Goal: Transaction & Acquisition: Purchase product/service

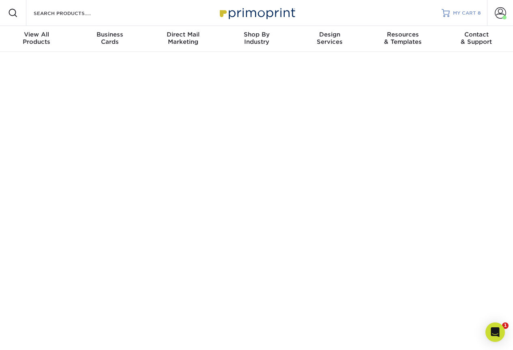
click at [458, 12] on span "MY CART" at bounding box center [464, 13] width 23 height 7
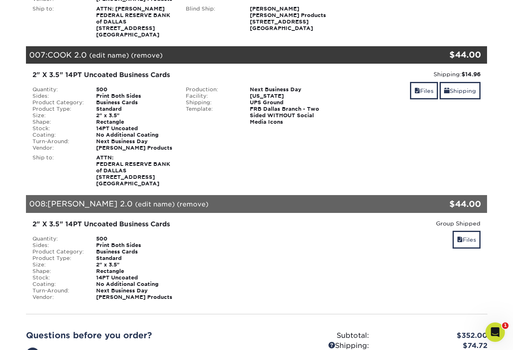
scroll to position [1013, 0]
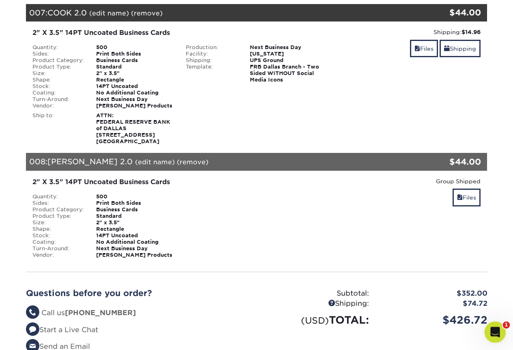
click at [503, 326] on span "1" at bounding box center [506, 324] width 7 height 7
click at [498, 330] on icon "Open Intercom Messenger" at bounding box center [493, 330] width 13 height 13
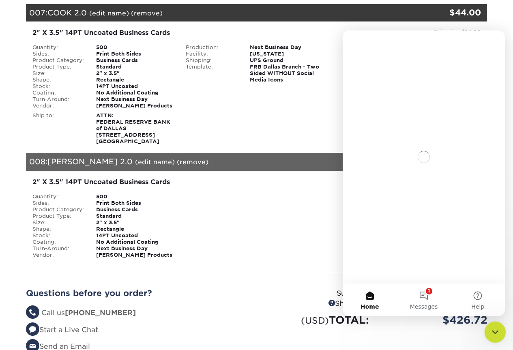
scroll to position [0, 0]
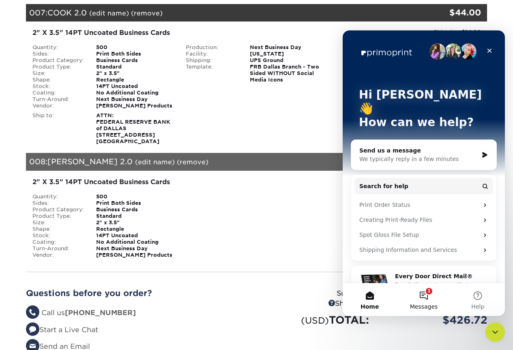
click at [426, 304] on span "Messages" at bounding box center [424, 307] width 28 height 6
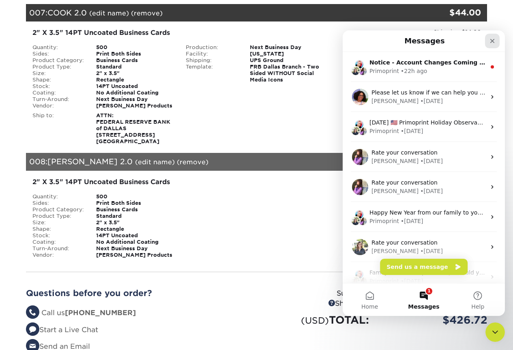
click at [496, 45] on div "Close" at bounding box center [492, 41] width 15 height 15
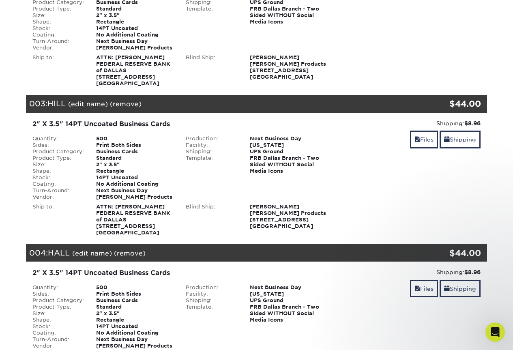
scroll to position [324, 0]
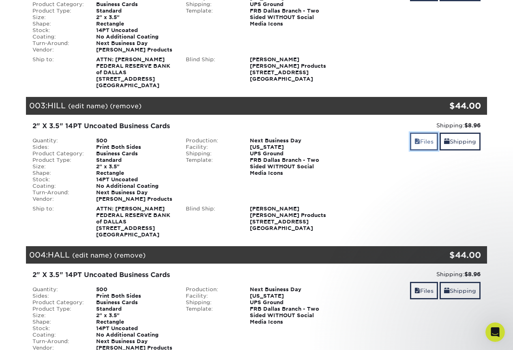
click at [421, 141] on link "Files" at bounding box center [424, 141] width 28 height 17
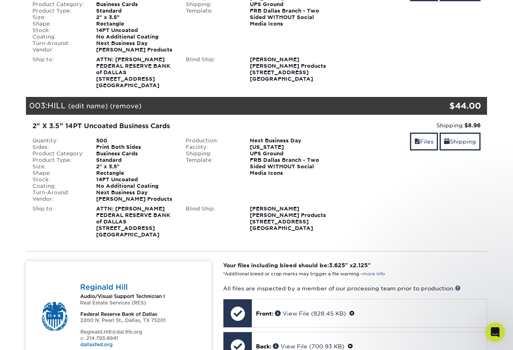
click at [128, 107] on link "(remove)" at bounding box center [126, 106] width 32 height 8
click at [276, 105] on link "Yes" at bounding box center [275, 106] width 11 height 8
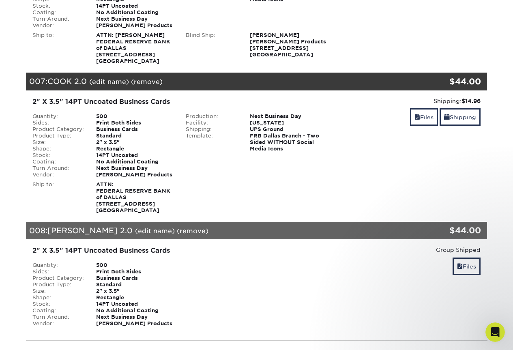
scroll to position [892, 0]
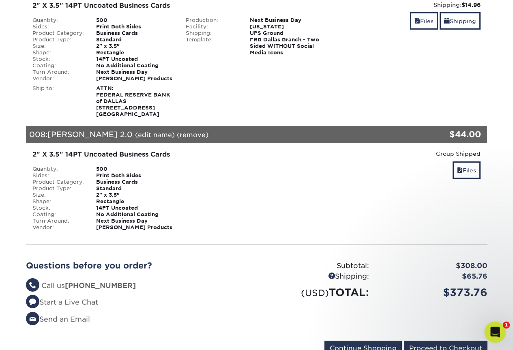
click at [488, 337] on div "Open Intercom Messenger" at bounding box center [493, 330] width 27 height 27
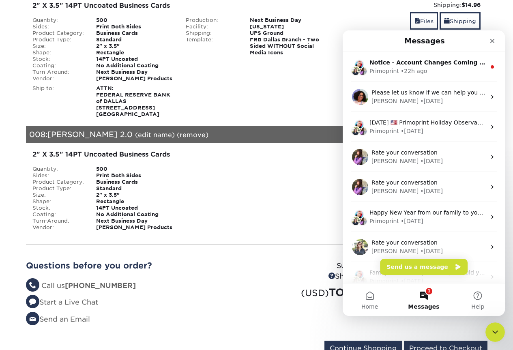
click at [426, 267] on button "Send us a message" at bounding box center [424, 267] width 88 height 16
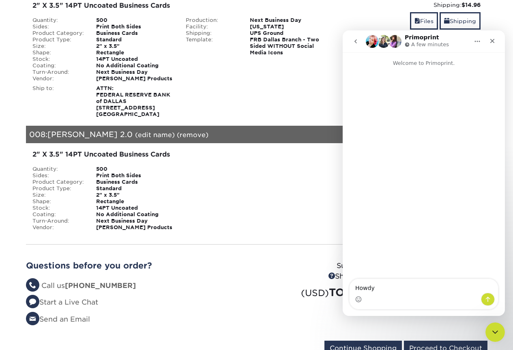
type textarea "Howdy!"
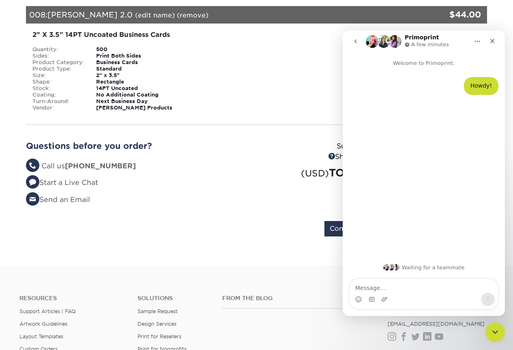
scroll to position [1013, 0]
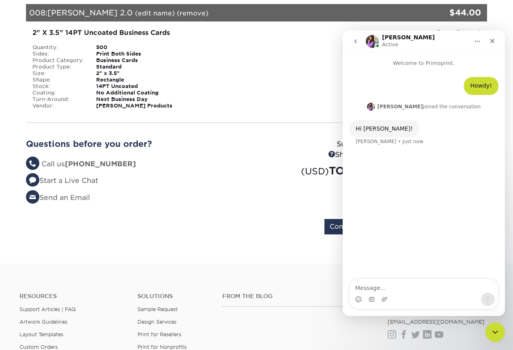
click at [418, 289] on textarea "Message…" at bounding box center [423, 286] width 148 height 14
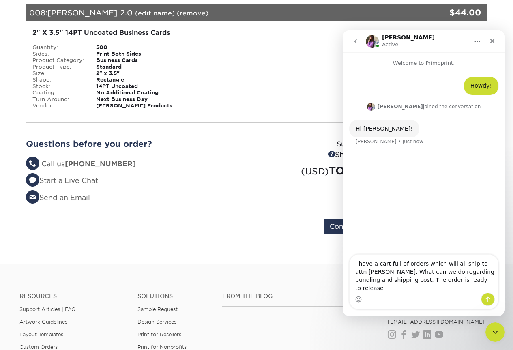
type textarea "I have a cart full of orders which will all ship to attn Mary Ann Hall. What ca…"
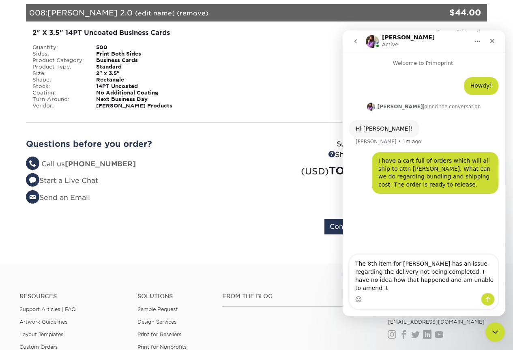
type textarea "The 8th item for Resendiz has an issue regarding the delivery not being complet…"
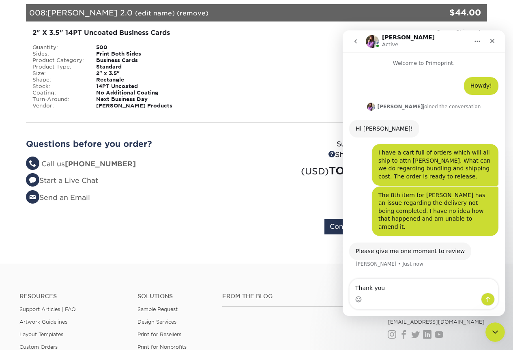
type textarea "Thank you."
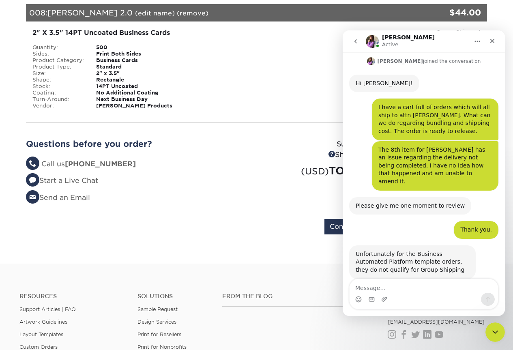
scroll to position [54, 0]
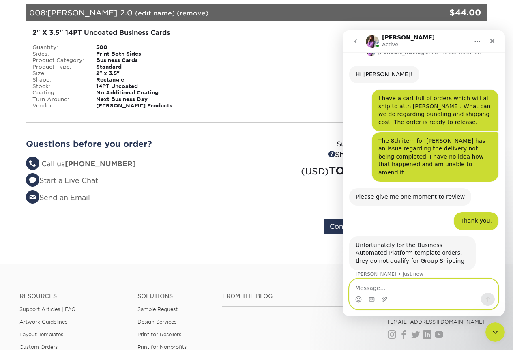
click at [417, 287] on textarea "Message…" at bounding box center [423, 286] width 148 height 14
click at [491, 42] on icon "Close" at bounding box center [492, 41] width 4 height 4
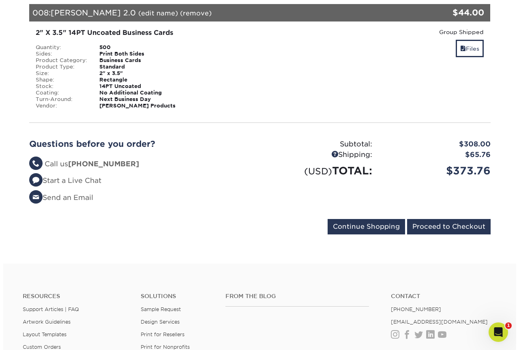
scroll to position [86, 0]
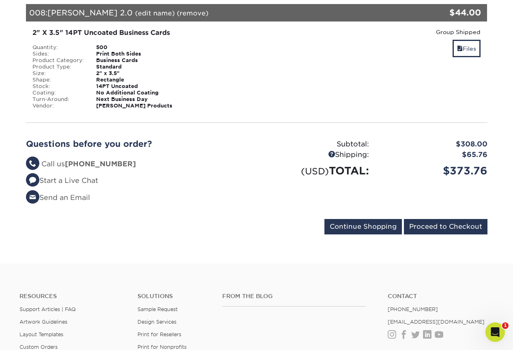
click at [135, 14] on link "(edit name)" at bounding box center [155, 13] width 40 height 8
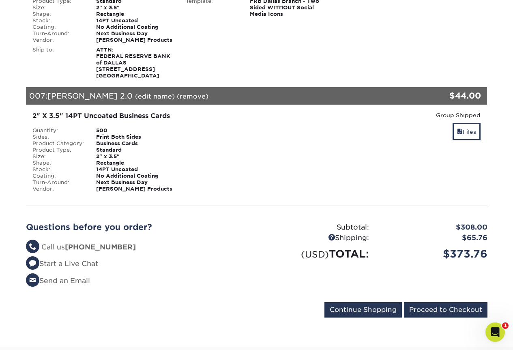
scroll to position [932, 0]
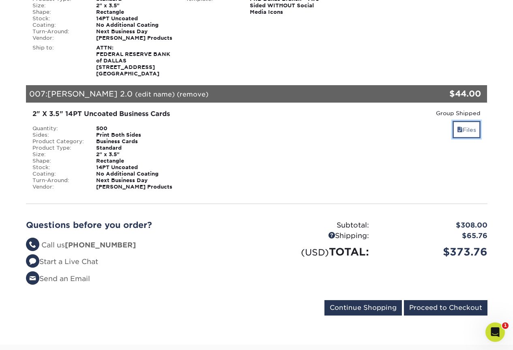
click at [462, 128] on link "Files" at bounding box center [466, 129] width 28 height 17
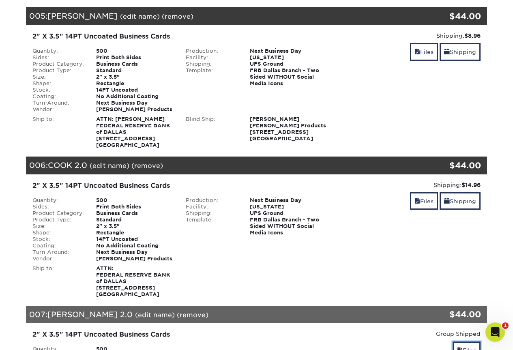
scroll to position [811, 0]
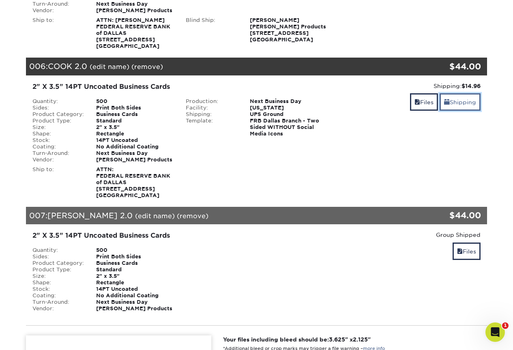
click at [467, 101] on link "Shipping" at bounding box center [459, 101] width 41 height 17
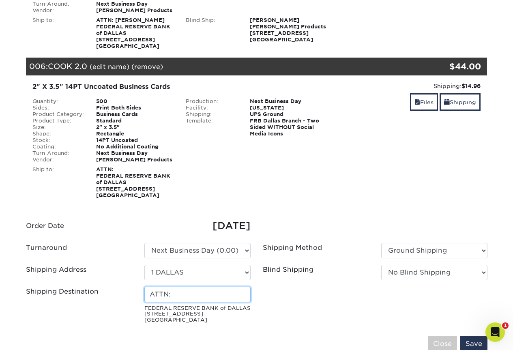
click at [220, 299] on input "ATTN:" at bounding box center [197, 294] width 106 height 15
type input "ATTN: MARY ANN HALL"
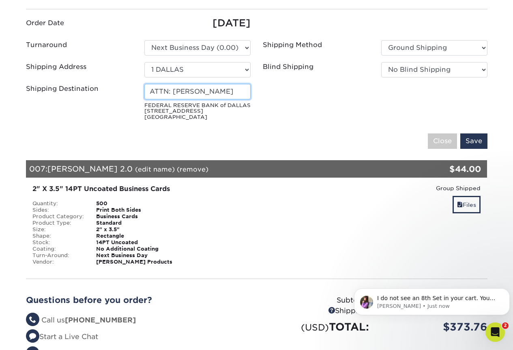
scroll to position [0, 0]
click at [177, 169] on link "(remove)" at bounding box center [193, 169] width 32 height 8
click at [337, 169] on link "Yes" at bounding box center [342, 169] width 11 height 8
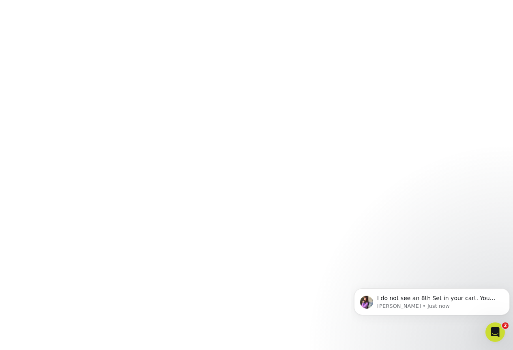
scroll to position [183, 0]
click at [451, 276] on body "Rate your conversation Operator • 1m ago" at bounding box center [432, 299] width 156 height 50
click html "Rate your conversation Operator • 1m ago"
click at [449, 278] on body "Rate your conversation Operator • 2m ago" at bounding box center [432, 299] width 156 height 50
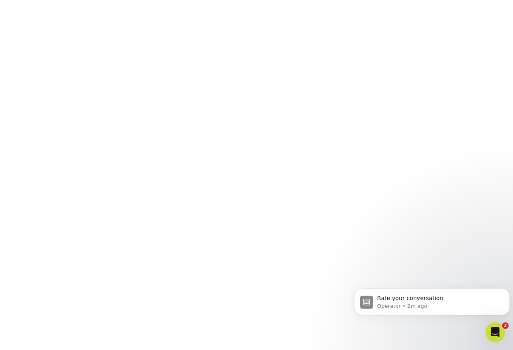
click at [449, 276] on body "Rate your conversation Operator • 2m ago" at bounding box center [432, 299] width 156 height 50
click html "Rate your conversation Operator • 2m ago"
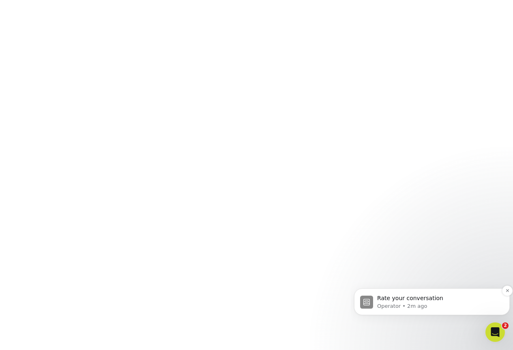
click at [466, 307] on p "Operator • 2m ago" at bounding box center [438, 305] width 122 height 7
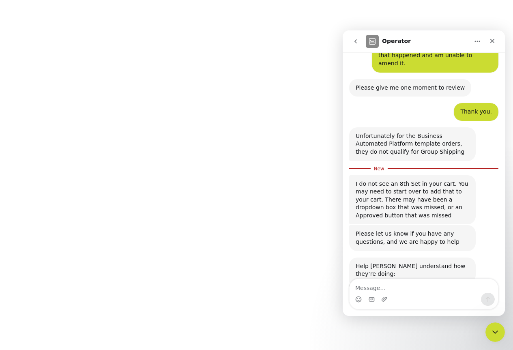
scroll to position [209, 0]
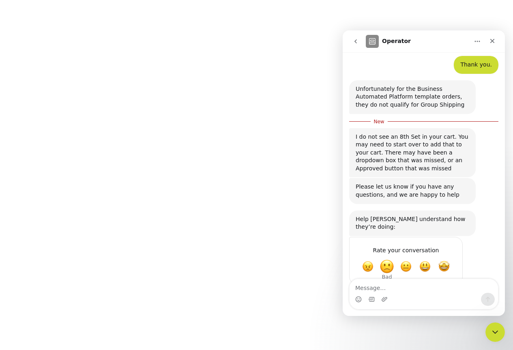
click at [386, 259] on span "Bad" at bounding box center [386, 266] width 15 height 15
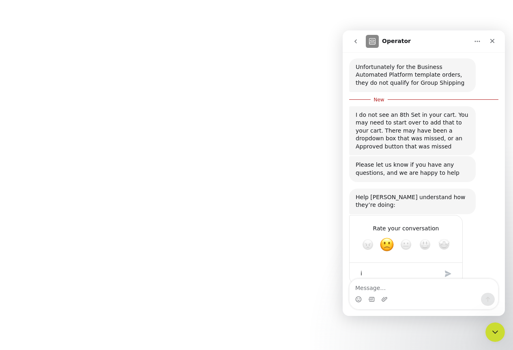
type textarea "i"
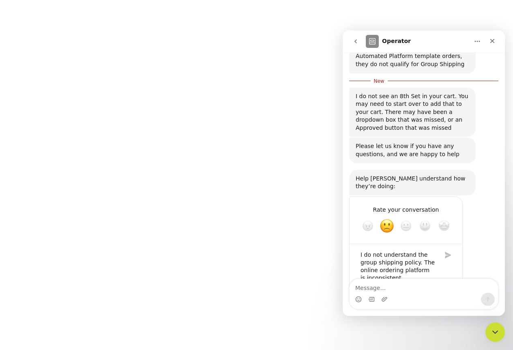
scroll to position [253, 0]
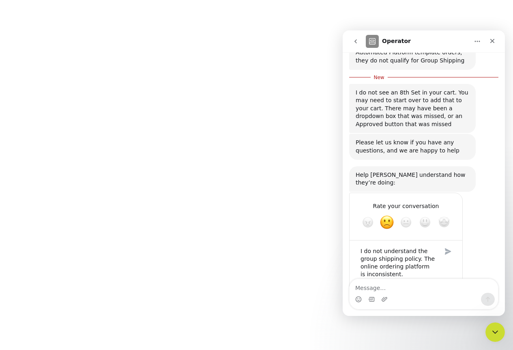
type textarea "I do not understand the group shipping policy. The online ordering platform is …"
click at [449, 243] on div "Submit" at bounding box center [448, 251] width 16 height 16
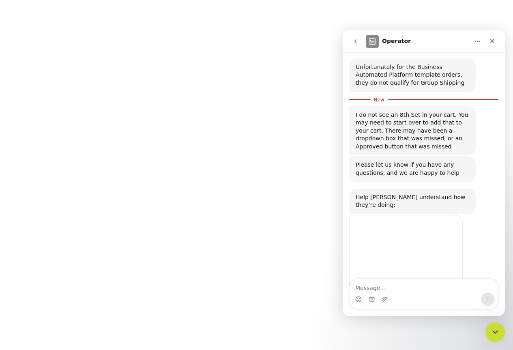
scroll to position [251, 0]
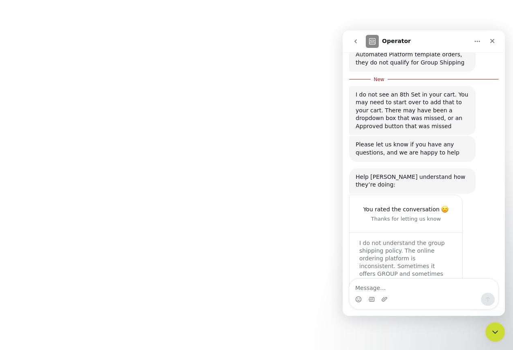
click at [475, 45] on button "Home" at bounding box center [476, 41] width 15 height 15
click at [355, 41] on icon "go back" at bounding box center [355, 41] width 2 height 4
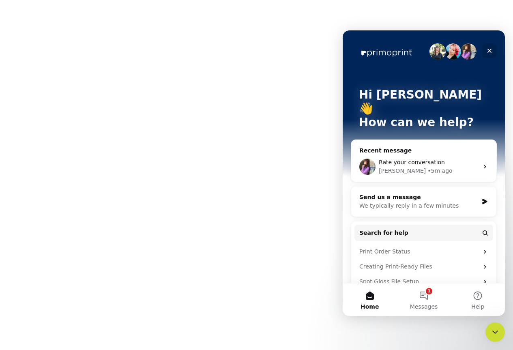
click at [488, 50] on icon "Close" at bounding box center [489, 51] width 4 height 4
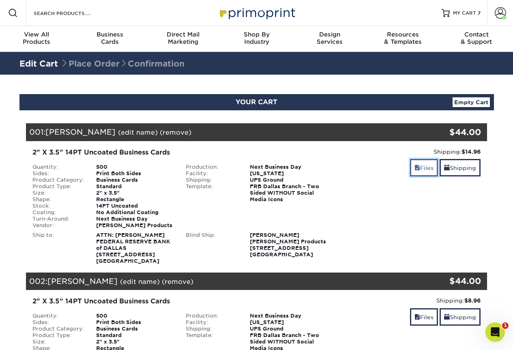
click at [424, 171] on link "Files" at bounding box center [424, 167] width 28 height 17
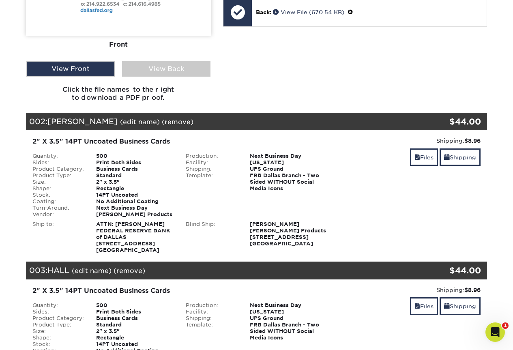
scroll to position [365, 0]
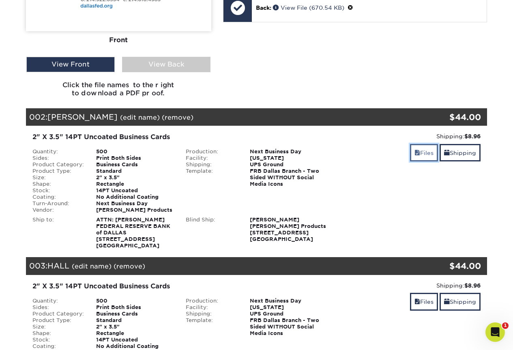
click at [424, 150] on link "Files" at bounding box center [424, 152] width 28 height 17
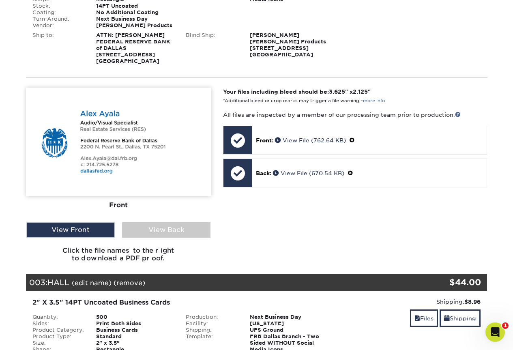
scroll to position [567, 0]
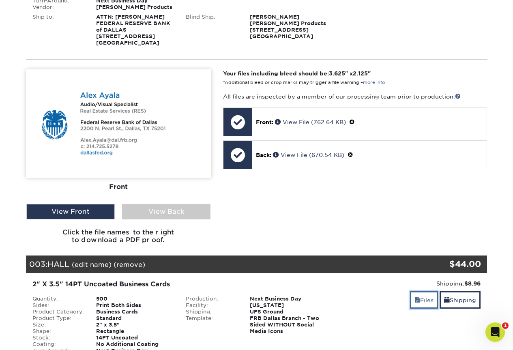
click at [418, 302] on link "Files" at bounding box center [424, 299] width 28 height 17
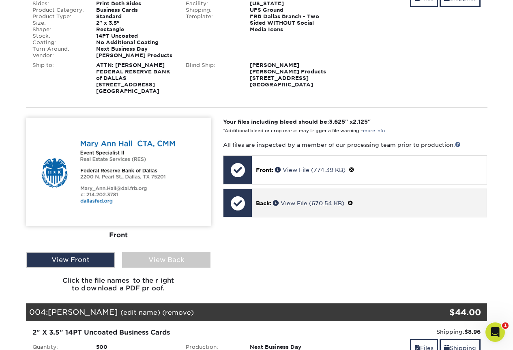
scroll to position [973, 0]
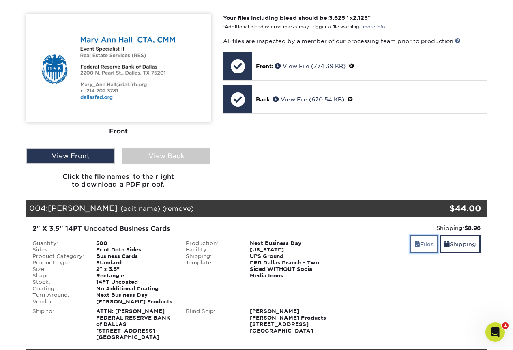
click at [424, 245] on link "Files" at bounding box center [424, 243] width 28 height 17
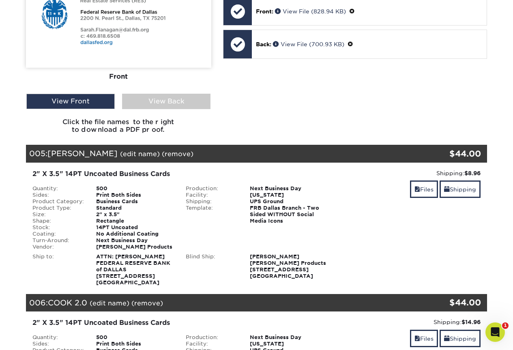
scroll to position [1378, 0]
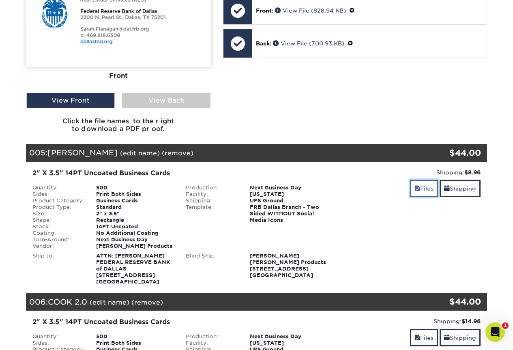
click at [425, 187] on link "Files" at bounding box center [424, 188] width 28 height 17
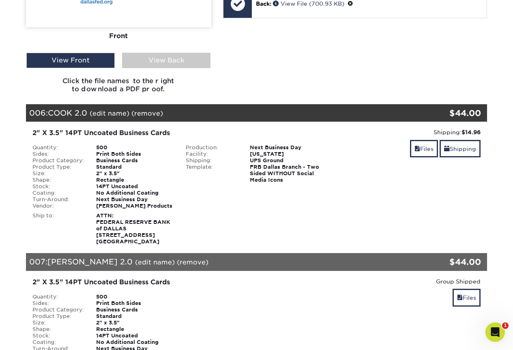
scroll to position [1783, 0]
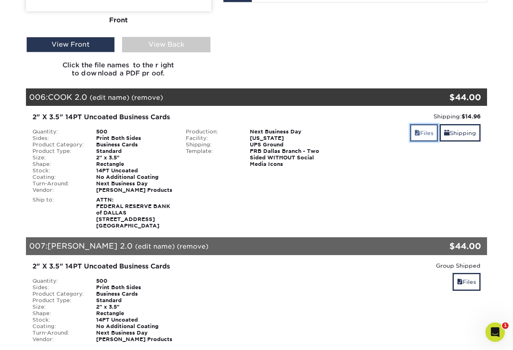
click at [418, 131] on link "Files" at bounding box center [424, 132] width 28 height 17
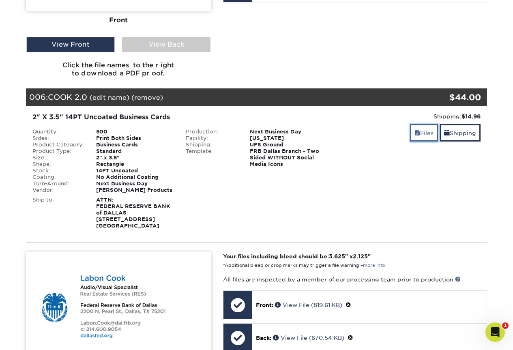
click at [422, 130] on link "Files" at bounding box center [424, 132] width 28 height 17
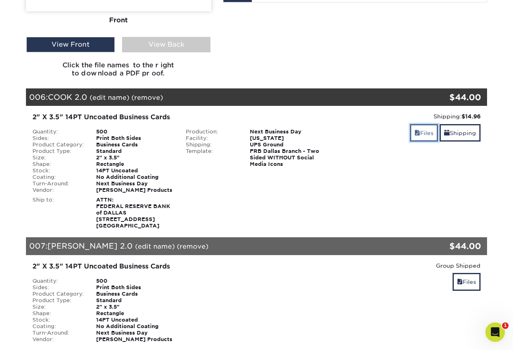
click at [422, 130] on link "Files" at bounding box center [424, 132] width 28 height 17
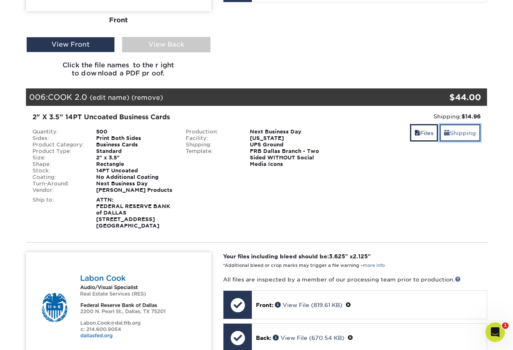
click at [464, 132] on link "Shipping" at bounding box center [459, 132] width 41 height 17
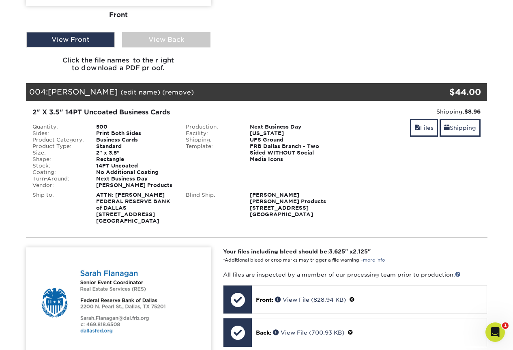
scroll to position [868, 0]
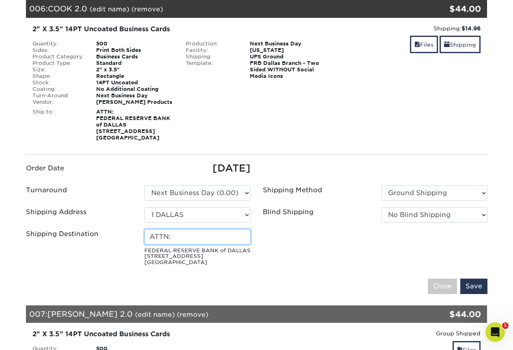
click at [218, 236] on input "ATTN:" at bounding box center [197, 236] width 106 height 15
type input "ATTN: [PERSON_NAME]"
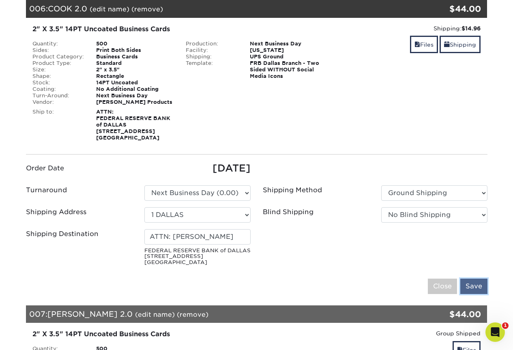
click at [470, 287] on input "Save" at bounding box center [473, 285] width 27 height 15
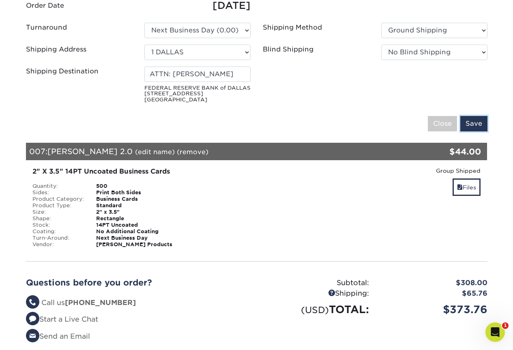
scroll to position [1030, 0]
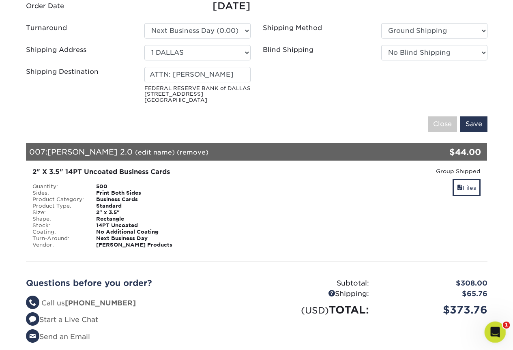
click at [493, 332] on icon "Open Intercom Messenger" at bounding box center [493, 330] width 13 height 13
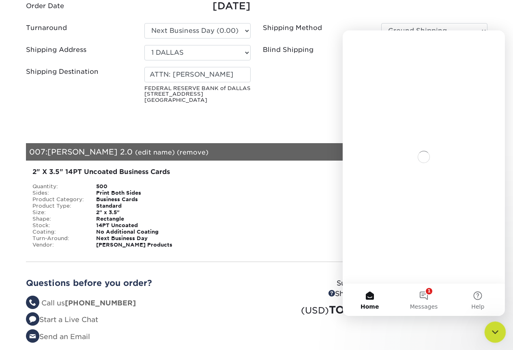
scroll to position [0, 0]
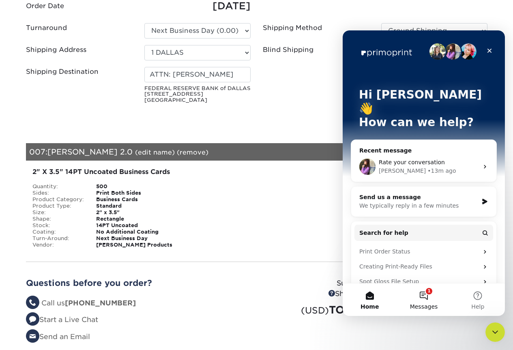
click at [423, 298] on button "1 Messages" at bounding box center [423, 299] width 54 height 32
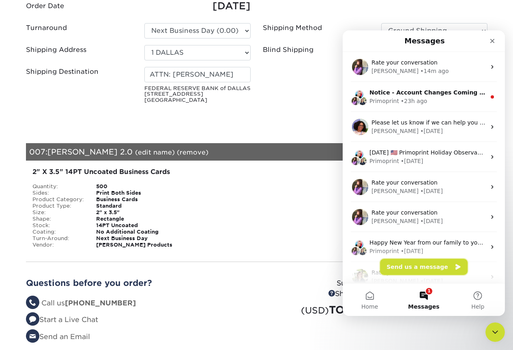
click at [420, 267] on button "Send us a message" at bounding box center [424, 267] width 88 height 16
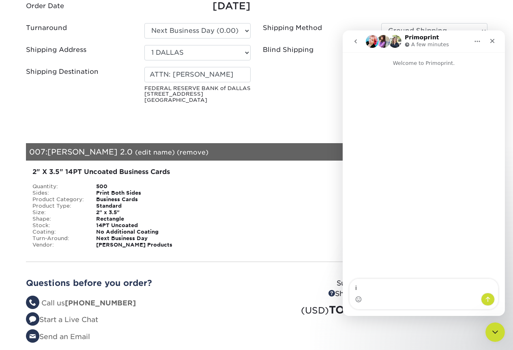
type textarea "i"
type textarea "I"
click at [493, 43] on icon "Close" at bounding box center [492, 41] width 6 height 6
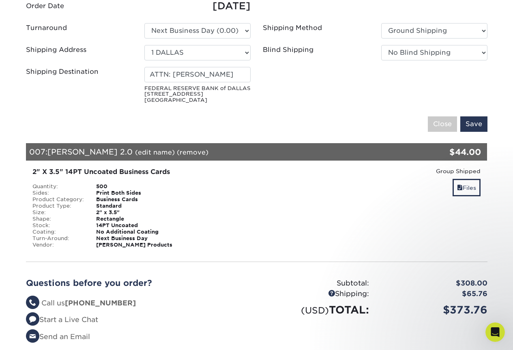
click at [177, 152] on link "(remove)" at bounding box center [193, 152] width 32 height 8
click at [337, 154] on link "Yes" at bounding box center [342, 152] width 11 height 8
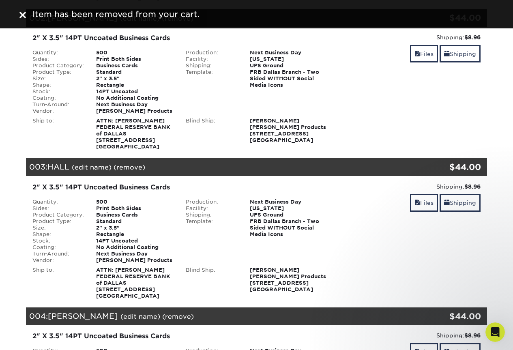
scroll to position [260, 0]
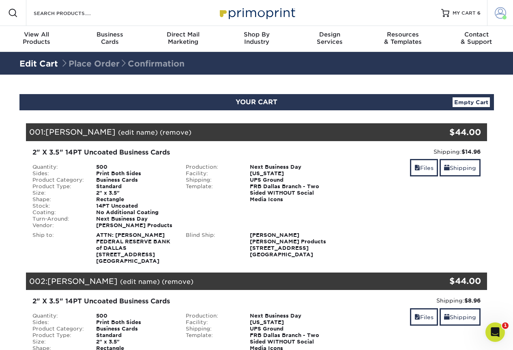
click at [498, 13] on span at bounding box center [499, 12] width 11 height 11
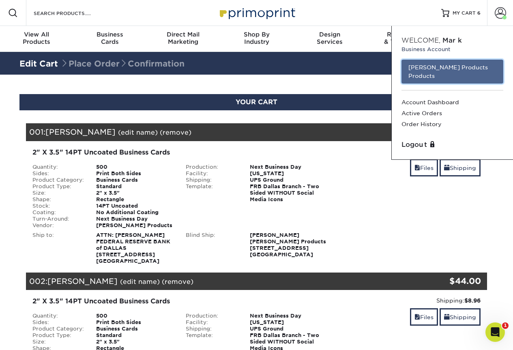
click at [435, 68] on link "[PERSON_NAME] Products Products" at bounding box center [452, 72] width 102 height 24
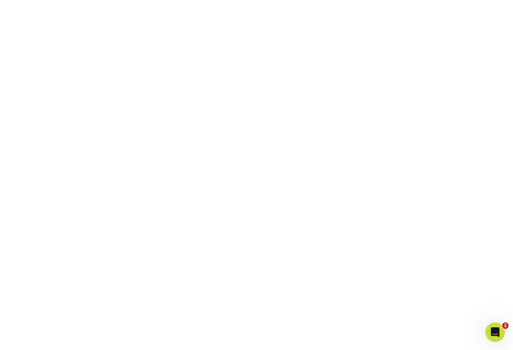
scroll to position [122, 0]
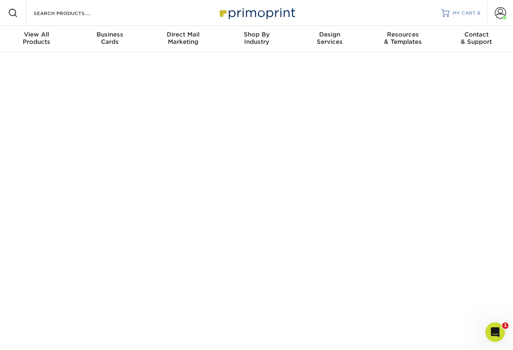
click at [466, 14] on span "MY CART" at bounding box center [463, 13] width 23 height 7
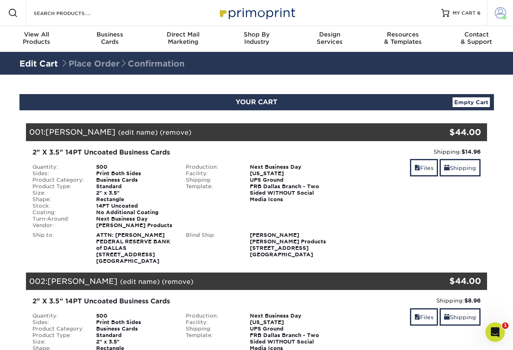
click at [498, 13] on span at bounding box center [499, 12] width 11 height 11
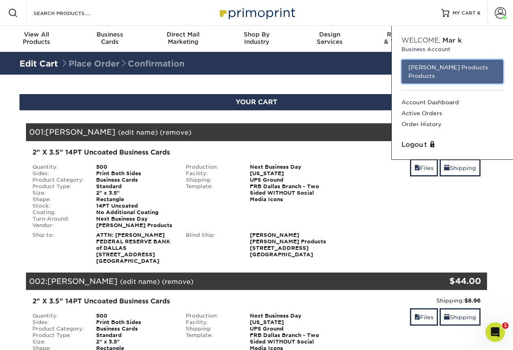
click at [434, 67] on link "[PERSON_NAME] Products Products" at bounding box center [452, 72] width 102 height 24
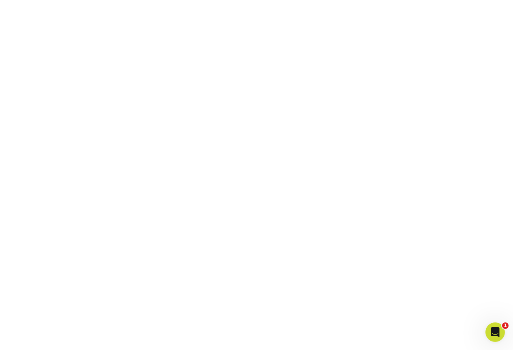
scroll to position [183, 0]
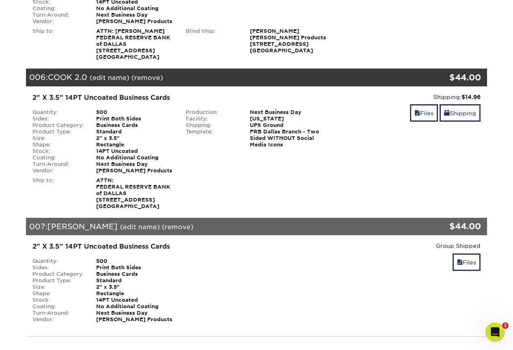
scroll to position [799, 0]
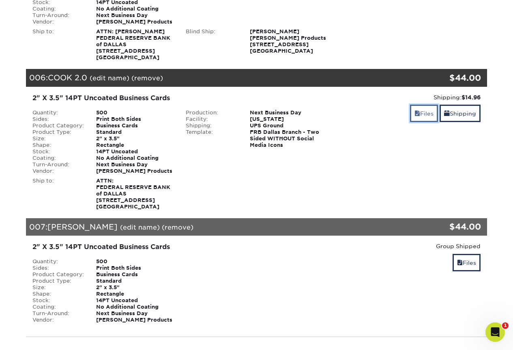
click at [418, 116] on link "Files" at bounding box center [424, 113] width 28 height 17
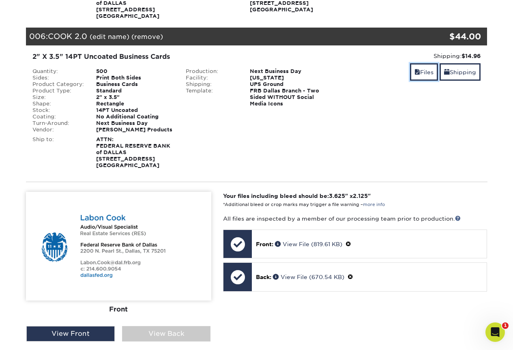
scroll to position [880, 0]
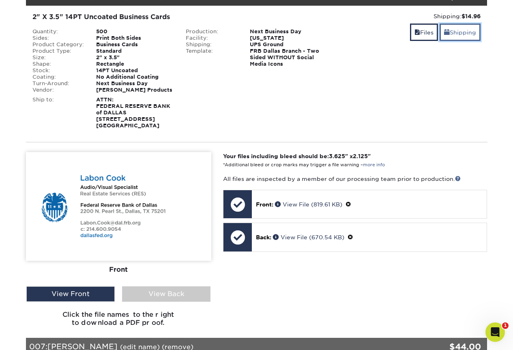
click at [461, 38] on link "Shipping" at bounding box center [459, 32] width 41 height 17
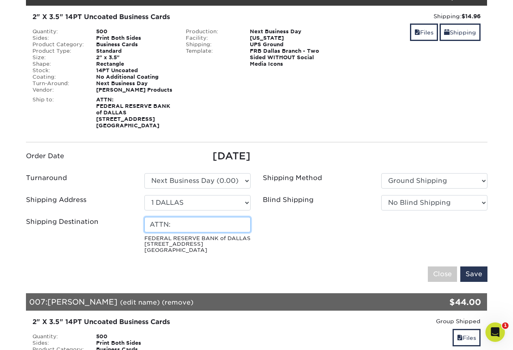
click at [219, 222] on input "ATTN:" at bounding box center [197, 224] width 106 height 15
type input "ATTN: [PERSON_NAME]"
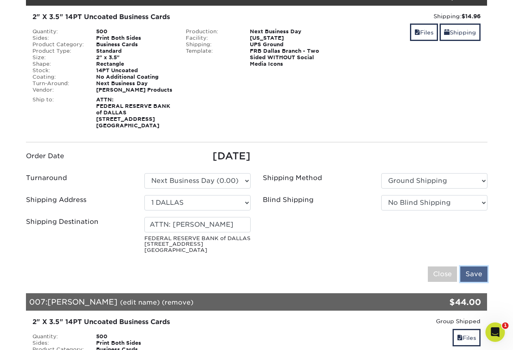
click at [464, 278] on input "Save" at bounding box center [473, 273] width 27 height 15
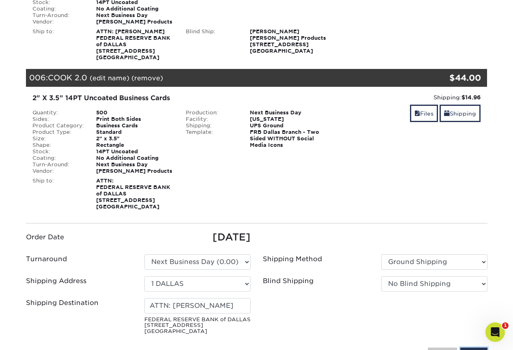
scroll to position [892, 0]
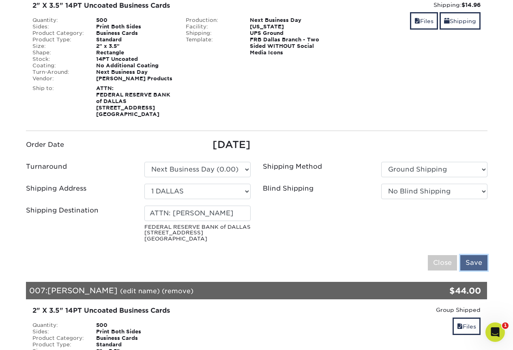
click at [468, 265] on input "Save" at bounding box center [473, 262] width 27 height 15
click at [477, 265] on input "Save" at bounding box center [473, 262] width 27 height 15
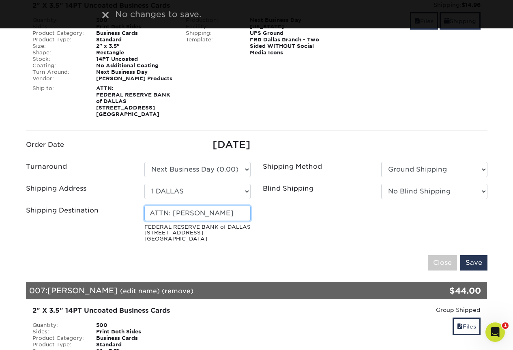
click at [236, 211] on input "ATTN: [PERSON_NAME]" at bounding box center [197, 212] width 106 height 15
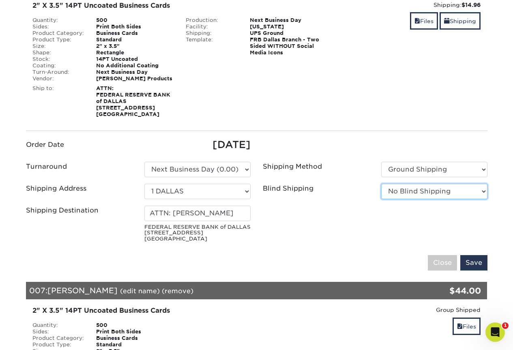
click at [406, 190] on select "No Blind Shipping 1 DALLAS 1 EL PASO 1 HOUSTON 1 SAN [PERSON_NAME] [PERSON_NAME…" at bounding box center [434, 191] width 106 height 15
select select "250089"
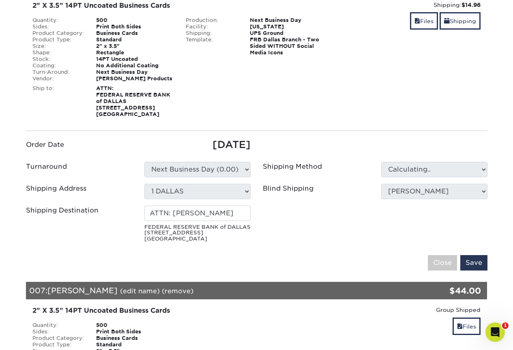
type input "ATTN:"
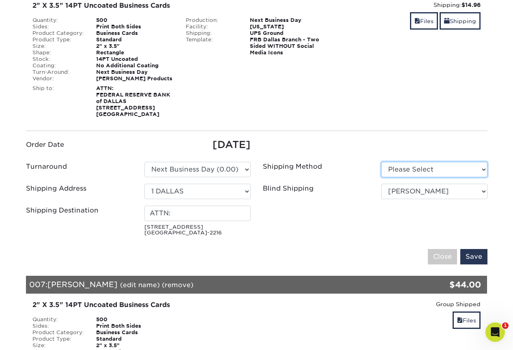
click at [412, 169] on select "Please Select Ground Shipping (+$8.96) 3 Day Shipping Service (+$15.34)" at bounding box center [434, 169] width 106 height 15
select select "03"
click at [381, 162] on select "Please Select Ground Shipping (+$8.96) 3 Day Shipping Service (+$15.34)" at bounding box center [434, 169] width 106 height 15
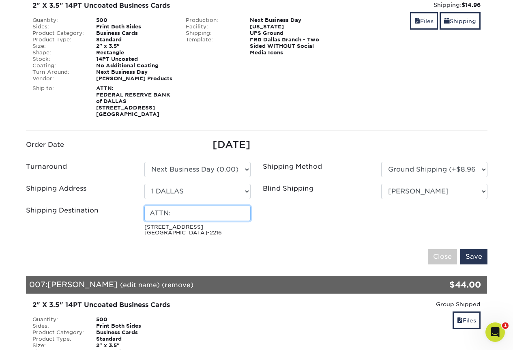
click at [233, 213] on input "ATTN:" at bounding box center [197, 212] width 106 height 15
type input "ATTN: [PERSON_NAME]"
click at [474, 258] on input "Save" at bounding box center [473, 256] width 27 height 15
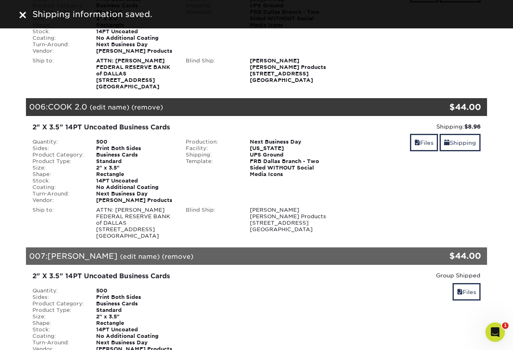
scroll to position [648, 0]
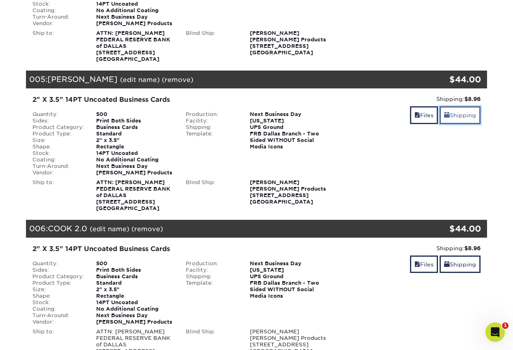
click at [462, 115] on link "Shipping" at bounding box center [459, 114] width 41 height 17
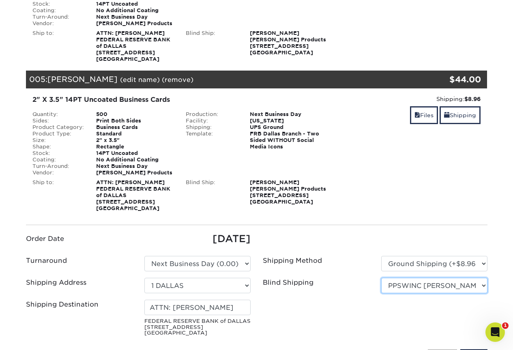
click at [470, 284] on select "No Blind Shipping 1 DALLAS 1 EL PASO 1 HOUSTON 1 SAN [PERSON_NAME] [PERSON_NAME…" at bounding box center [434, 285] width 106 height 15
select select "250089"
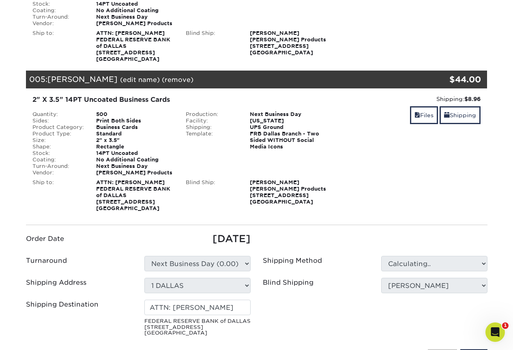
type input "ATTN:"
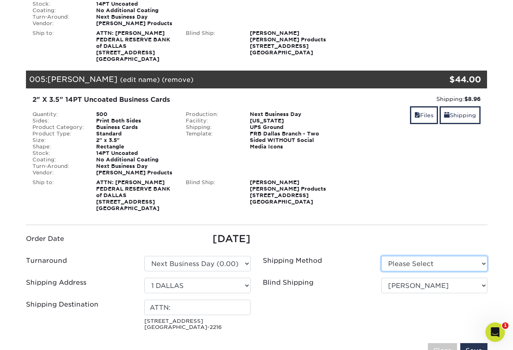
click at [454, 261] on select "Please Select Ground Shipping (+$8.96) 3 Day Shipping Service (+$15.34)" at bounding box center [434, 263] width 106 height 15
select select "03"
click at [381, 256] on select "Please Select Ground Shipping (+$8.96) 3 Day Shipping Service (+$15.34)" at bounding box center [434, 263] width 106 height 15
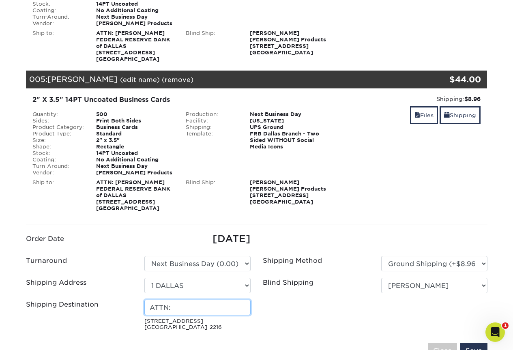
click at [235, 304] on input "ATTN:" at bounding box center [197, 306] width 106 height 15
type input "ATTN: [PERSON_NAME]"
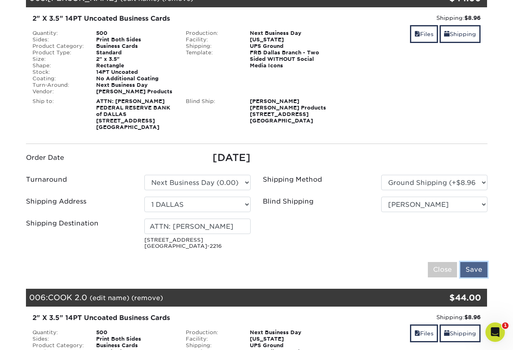
click at [475, 269] on input "Save" at bounding box center [473, 269] width 27 height 15
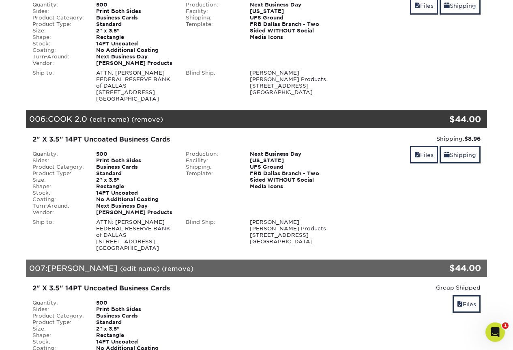
scroll to position [648, 0]
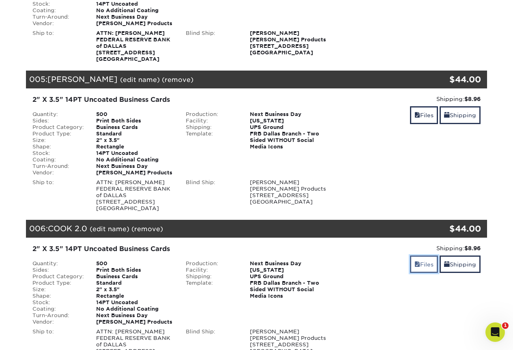
click at [423, 264] on link "Files" at bounding box center [424, 263] width 28 height 17
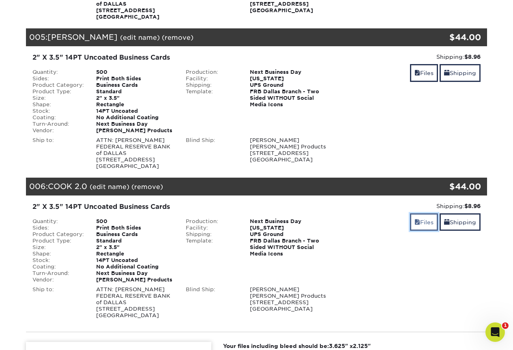
scroll to position [729, 0]
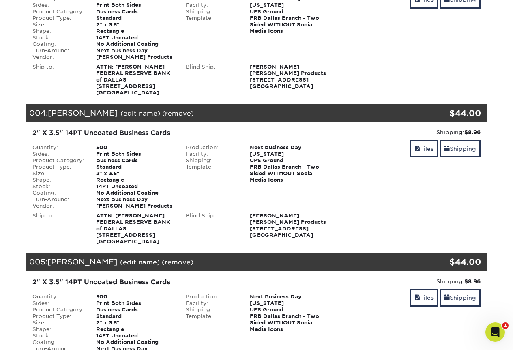
scroll to position [567, 0]
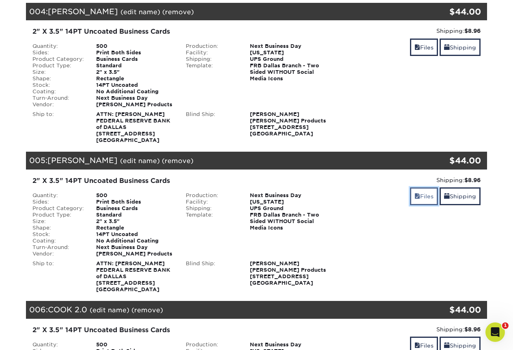
click at [425, 196] on link "Files" at bounding box center [424, 195] width 28 height 17
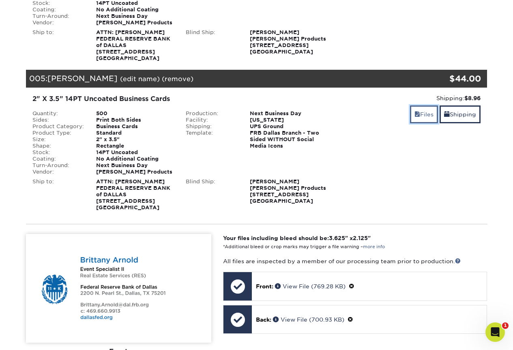
scroll to position [770, 0]
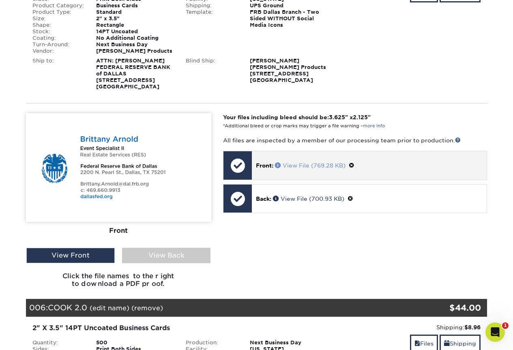
click at [285, 165] on link "View File (769.28 KB)" at bounding box center [310, 165] width 71 height 6
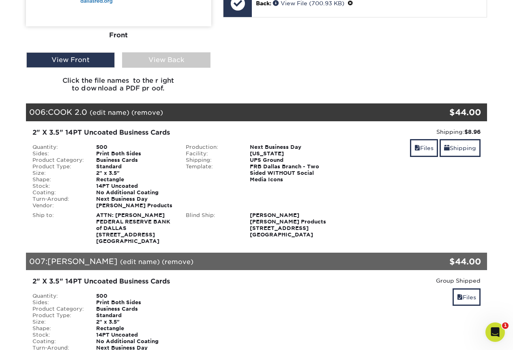
scroll to position [973, 0]
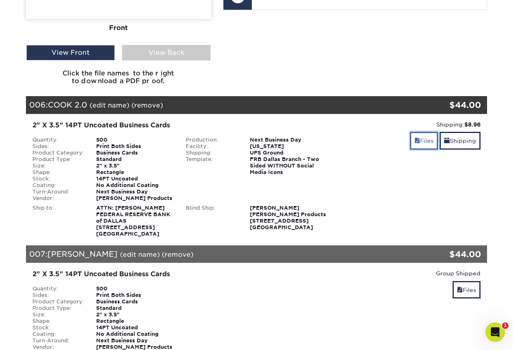
click at [423, 139] on link "Files" at bounding box center [424, 140] width 28 height 17
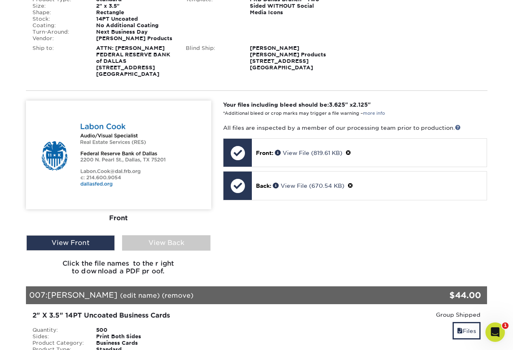
scroll to position [1175, 0]
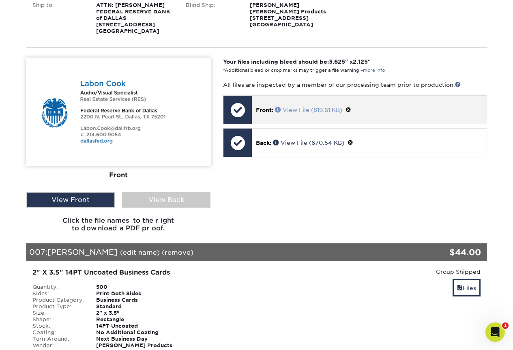
click at [312, 108] on link "View File (819.61 KB)" at bounding box center [308, 110] width 67 height 6
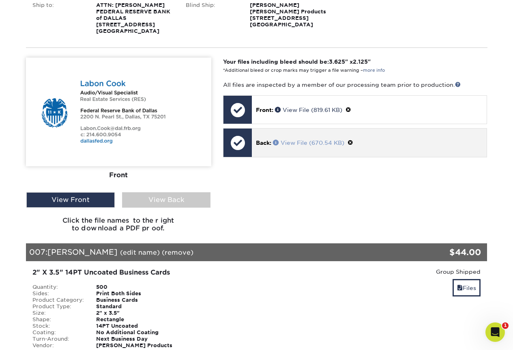
click at [299, 140] on link "View File (670.54 KB)" at bounding box center [308, 142] width 71 height 6
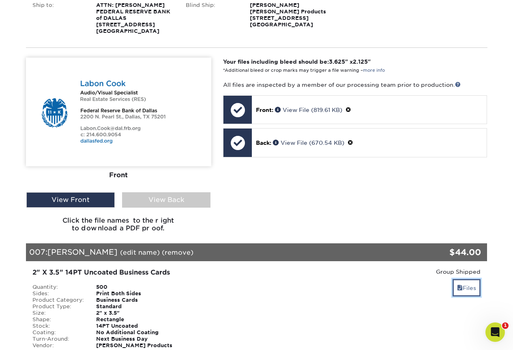
click at [477, 287] on link "Files" at bounding box center [466, 287] width 28 height 17
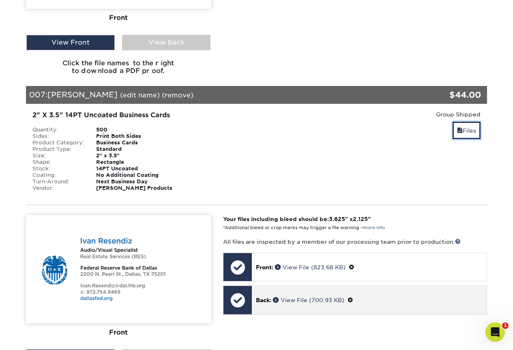
scroll to position [1337, 0]
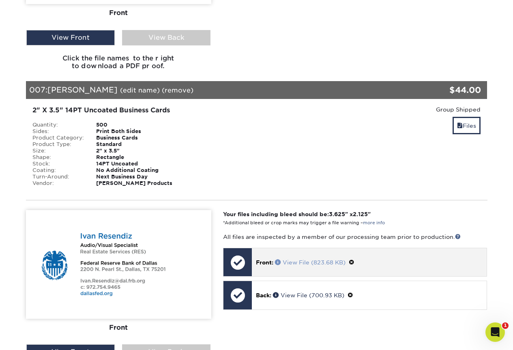
click at [282, 261] on span at bounding box center [279, 262] width 8 height 6
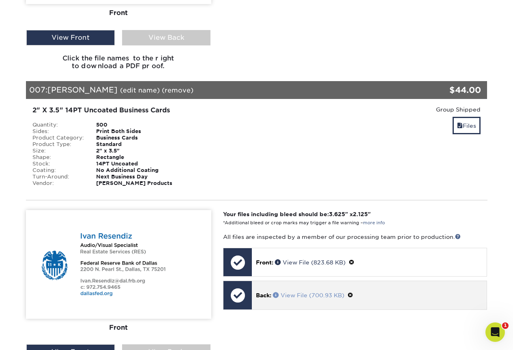
click at [291, 293] on link "View File (700.93 KB)" at bounding box center [308, 295] width 71 height 6
